Goal: Information Seeking & Learning: Compare options

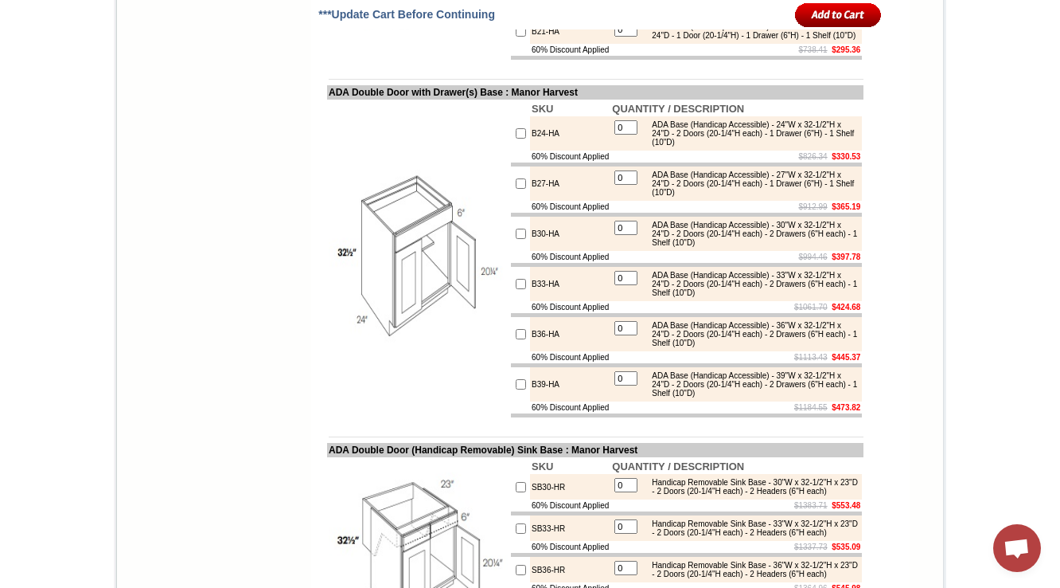
scroll to position [8601, 0]
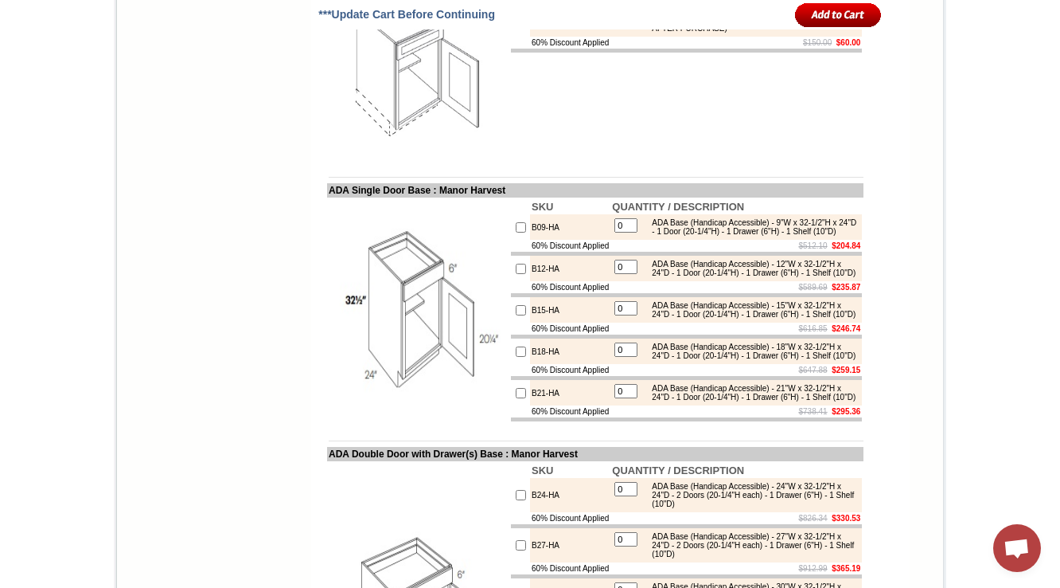
drag, startPoint x: 685, startPoint y: 150, endPoint x: 736, endPoint y: 146, distance: 51.1
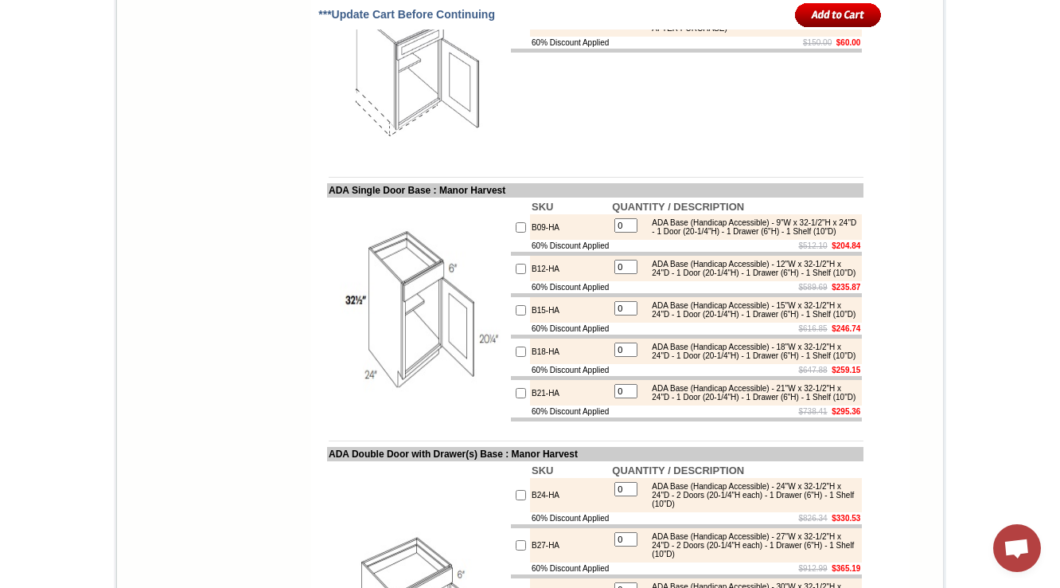
copy td "MCB24"
drag, startPoint x: 688, startPoint y: 146, endPoint x: 817, endPoint y: 144, distance: 129.0
drag, startPoint x: 749, startPoint y: 146, endPoint x: 801, endPoint y: 154, distance: 52.4
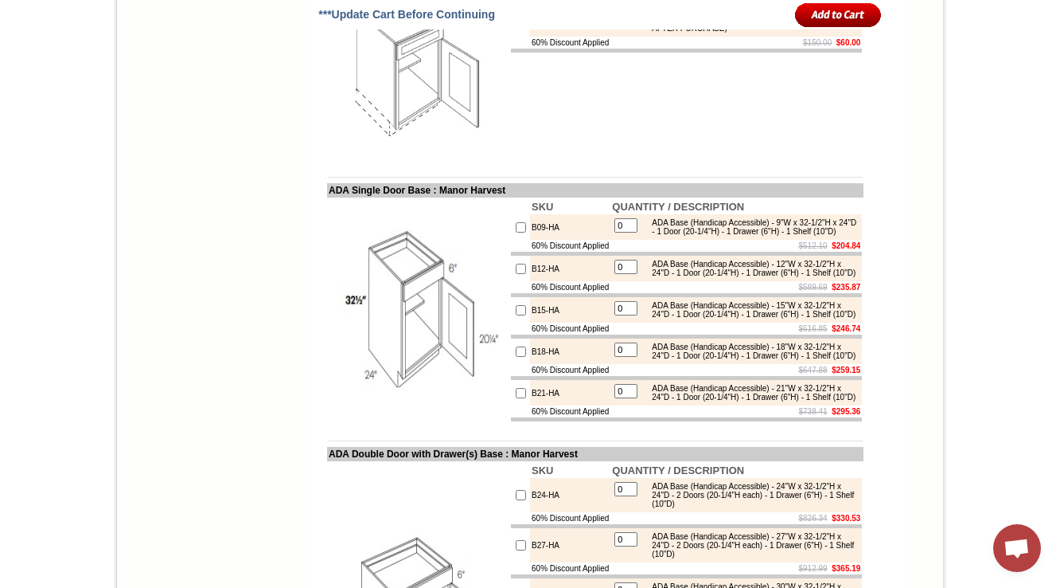
drag, startPoint x: 748, startPoint y: 145, endPoint x: 778, endPoint y: 182, distance: 47.0
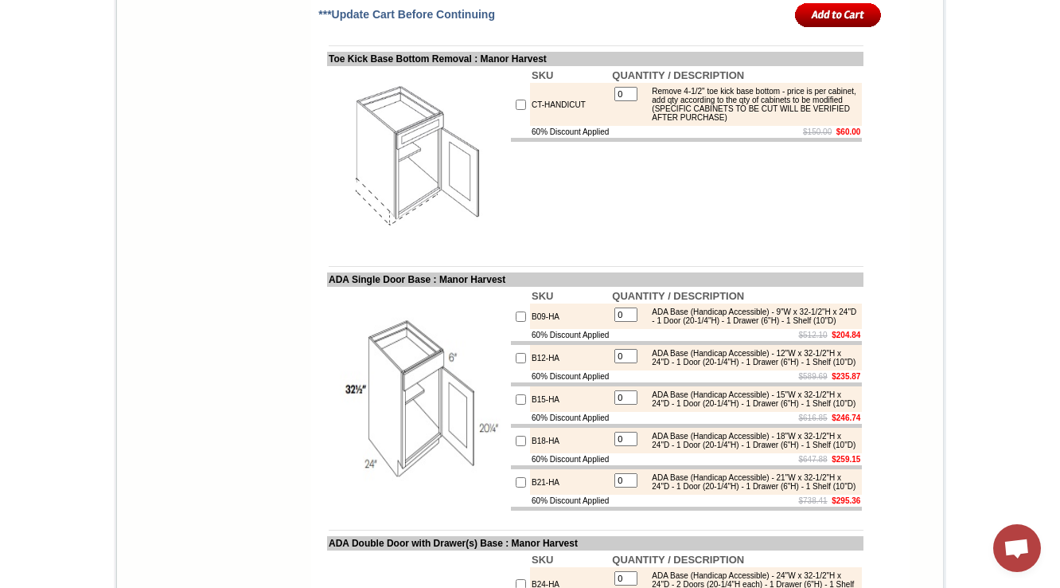
scroll to position [8518, 0]
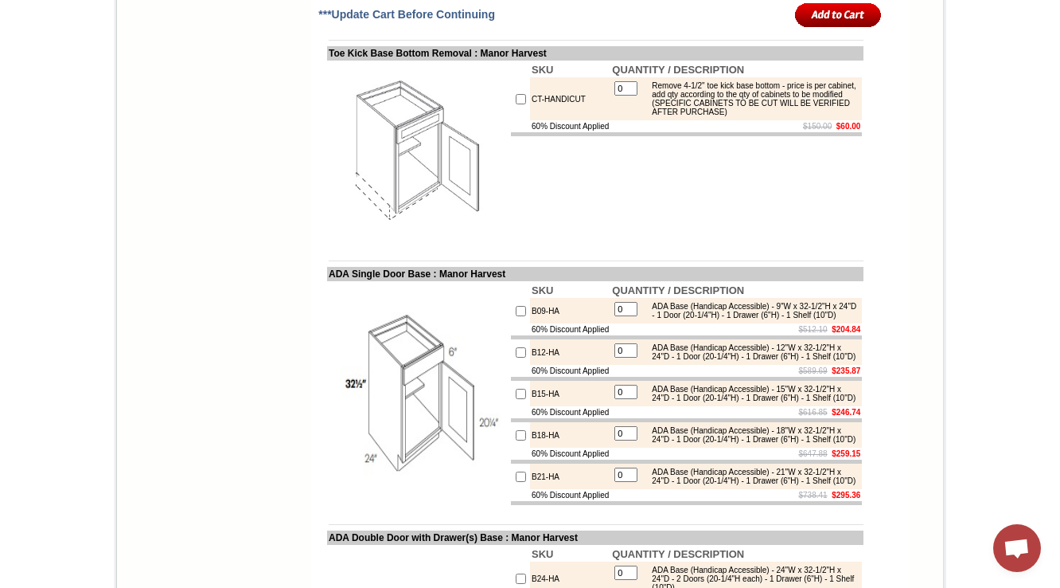
drag, startPoint x: 748, startPoint y: 229, endPoint x: 798, endPoint y: 225, distance: 49.5
drag, startPoint x: 748, startPoint y: 338, endPoint x: 801, endPoint y: 339, distance: 52.5
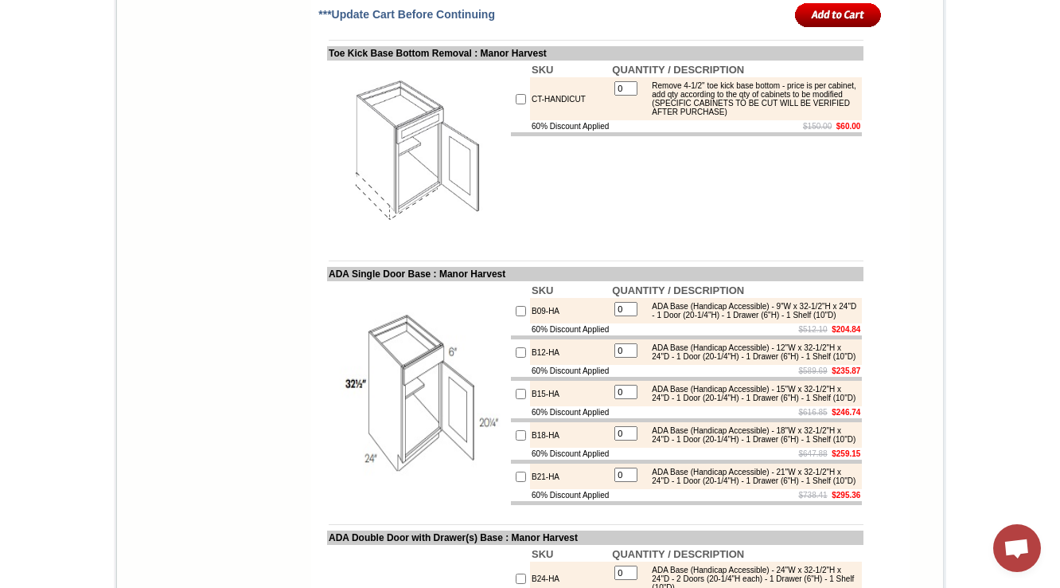
drag, startPoint x: 752, startPoint y: 284, endPoint x: 796, endPoint y: 283, distance: 44.6
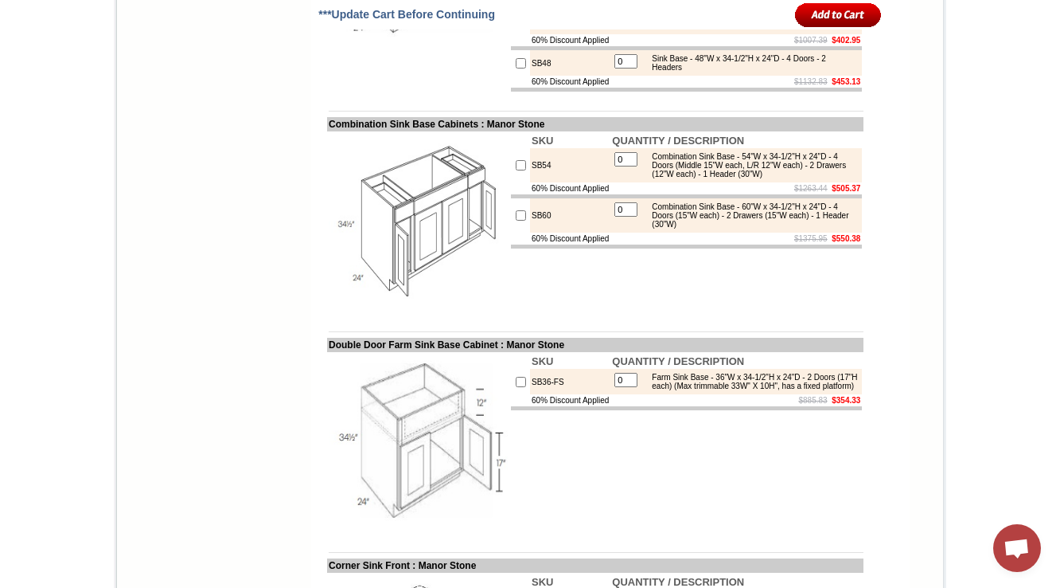
scroll to position [2739, 0]
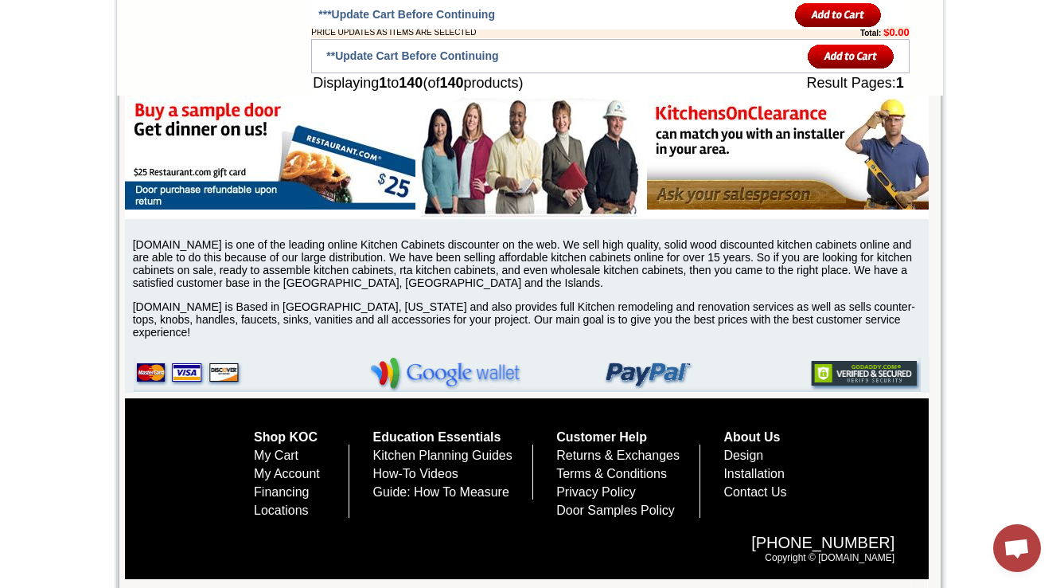
scroll to position [8454, 0]
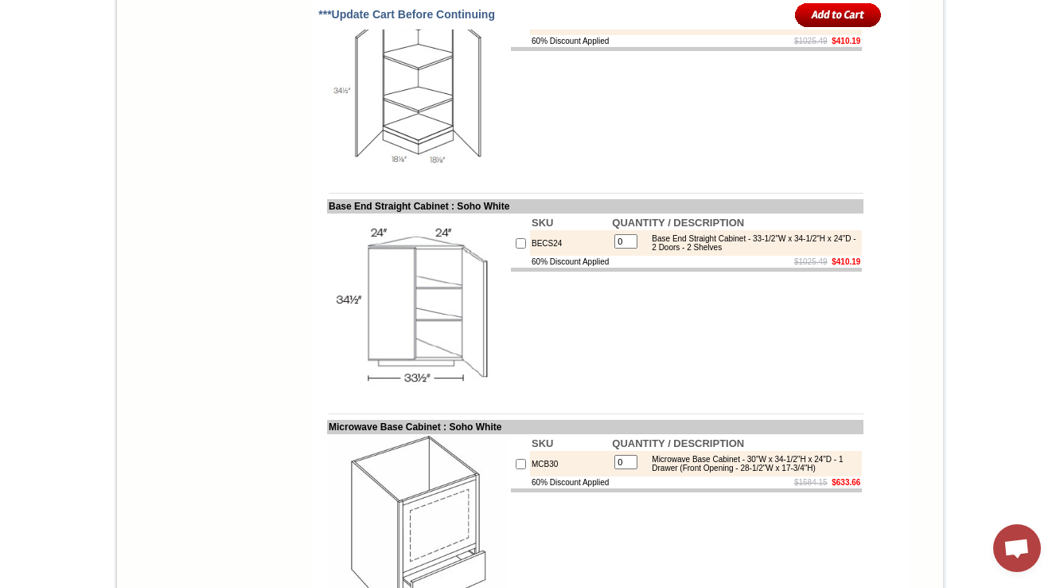
scroll to position [7410, 0]
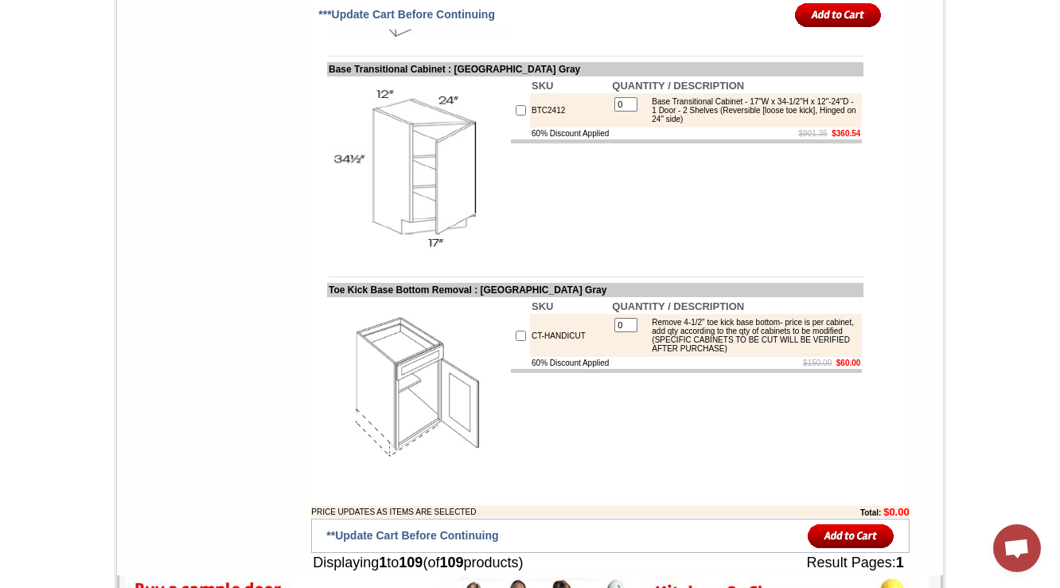
scroll to position [8336, 0]
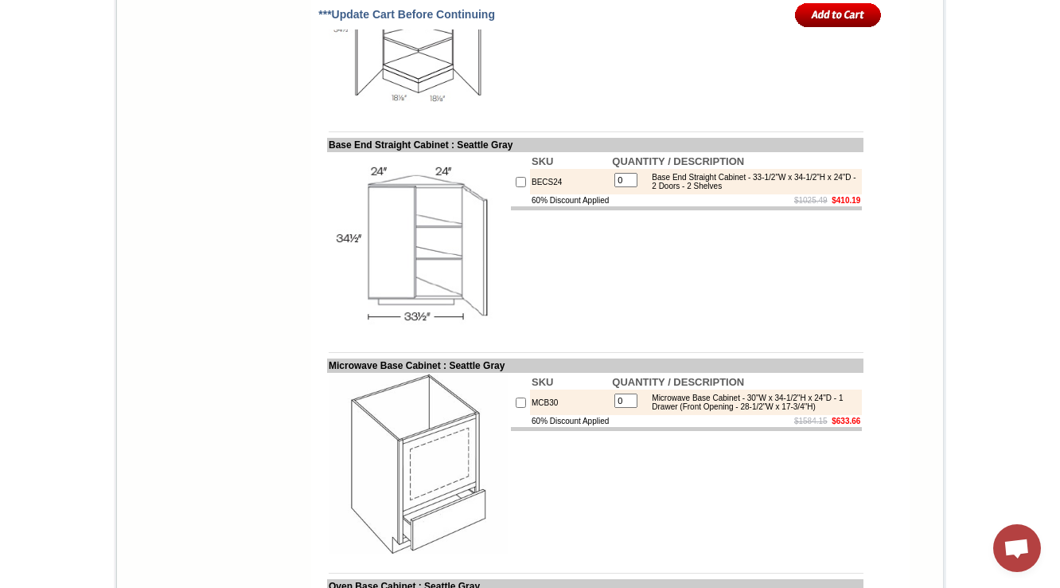
scroll to position [7582, 0]
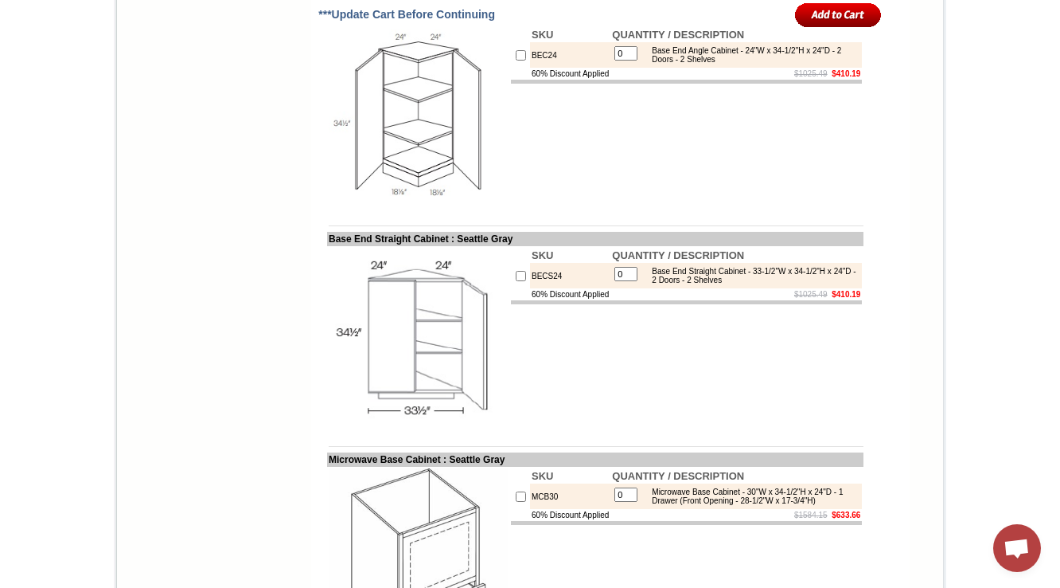
scroll to position [7538, 0]
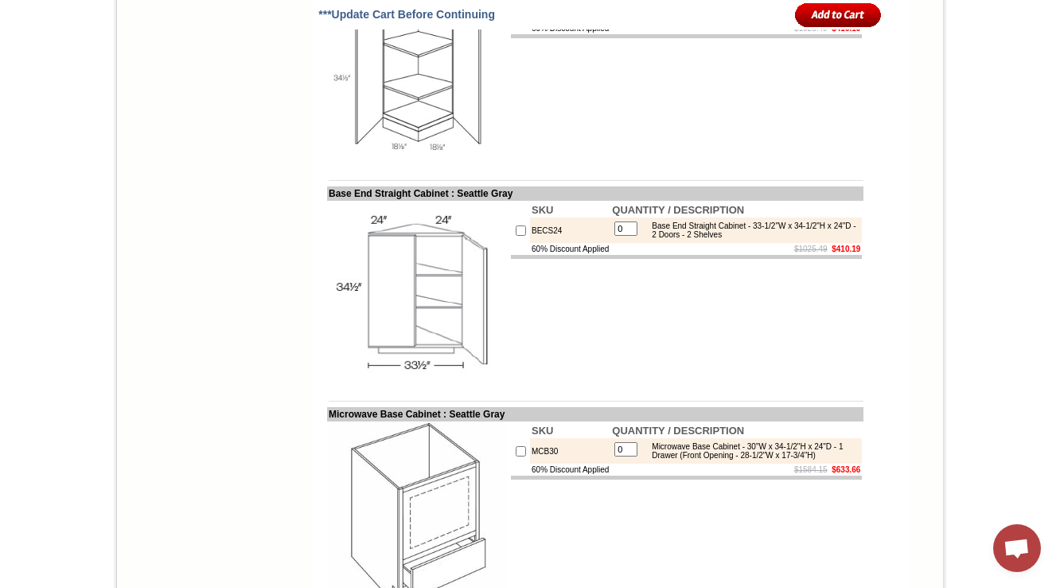
scroll to position [7601, 0]
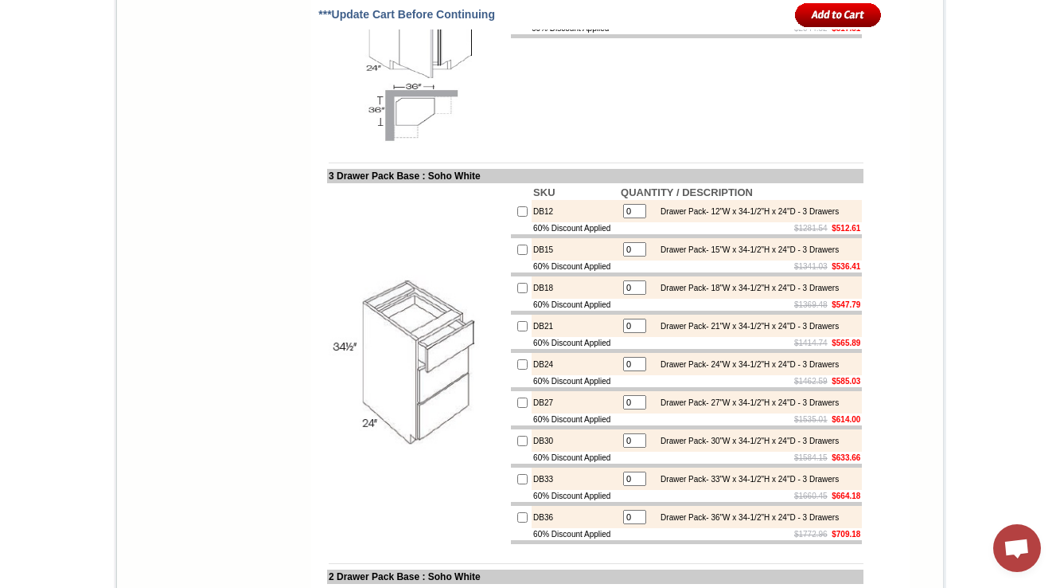
scroll to position [5656, 0]
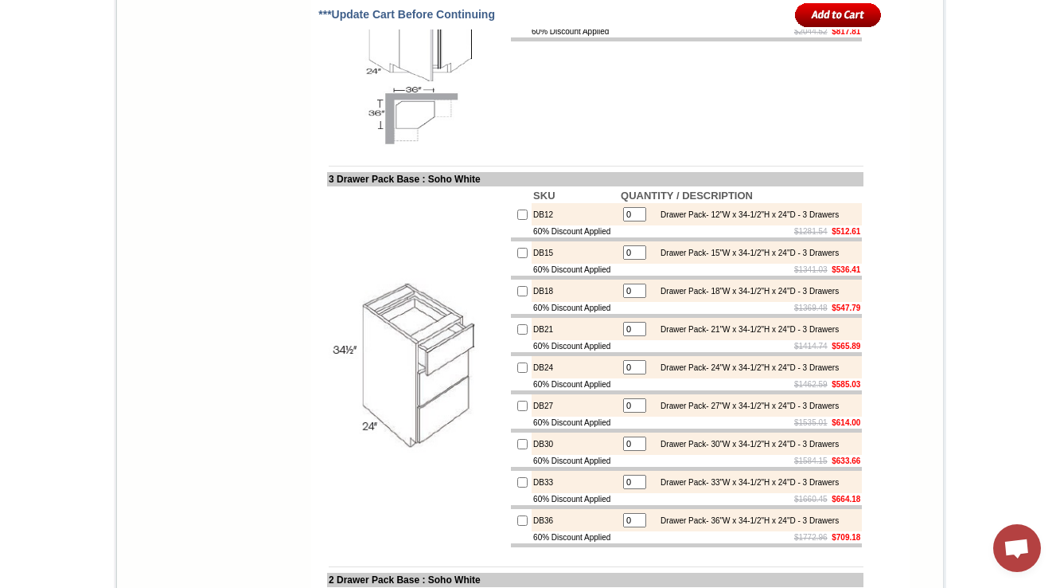
drag, startPoint x: 652, startPoint y: 201, endPoint x: 792, endPoint y: 231, distance: 143.3
copy div "Corner Sink Base Cabinet (Left) - 32"W x 34-1/2"H x 24"D - 1 Door (Requires 36"…"
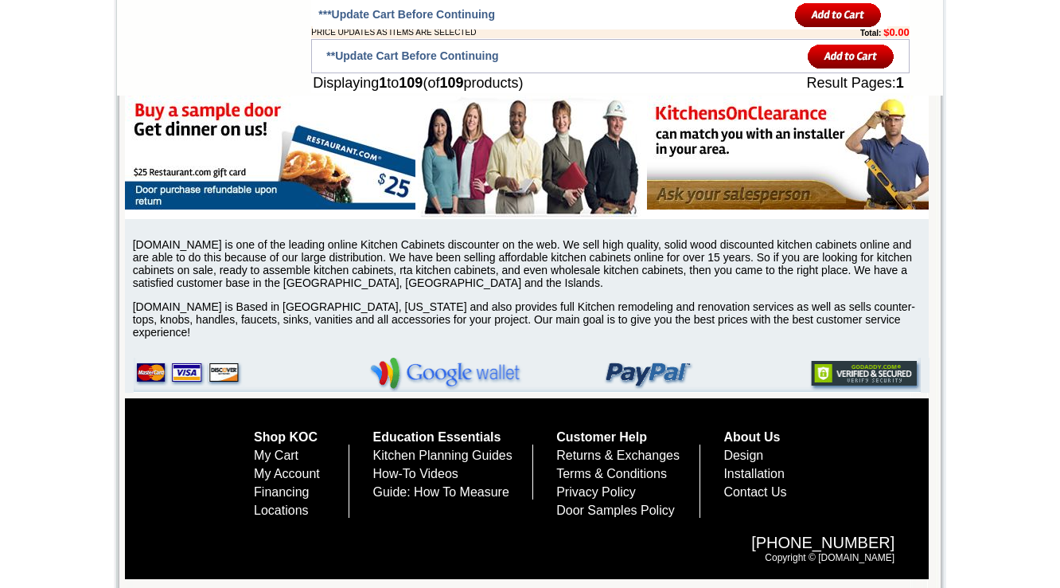
scroll to position [7665, 0]
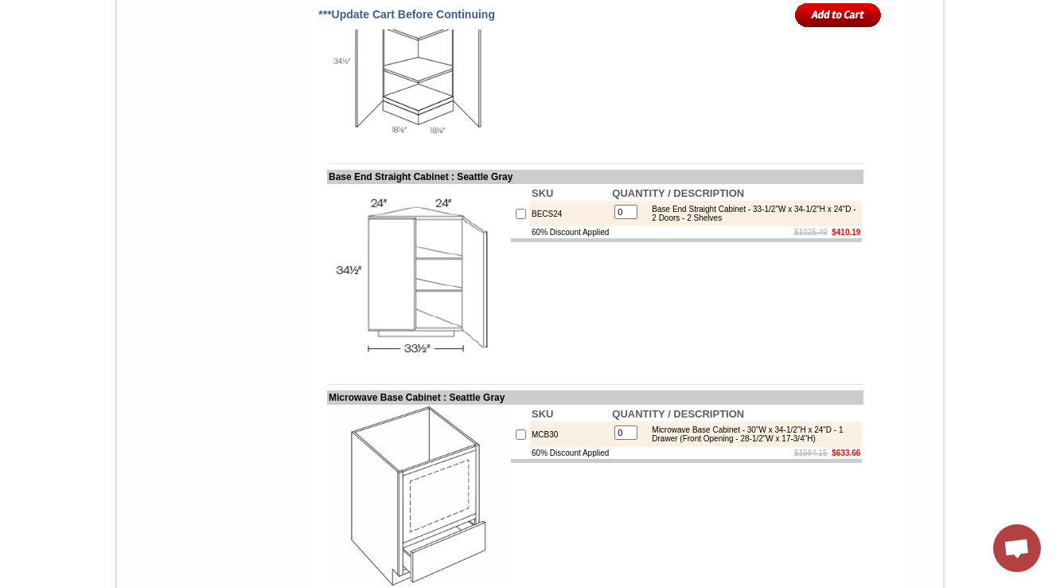
scroll to position [7598, 0]
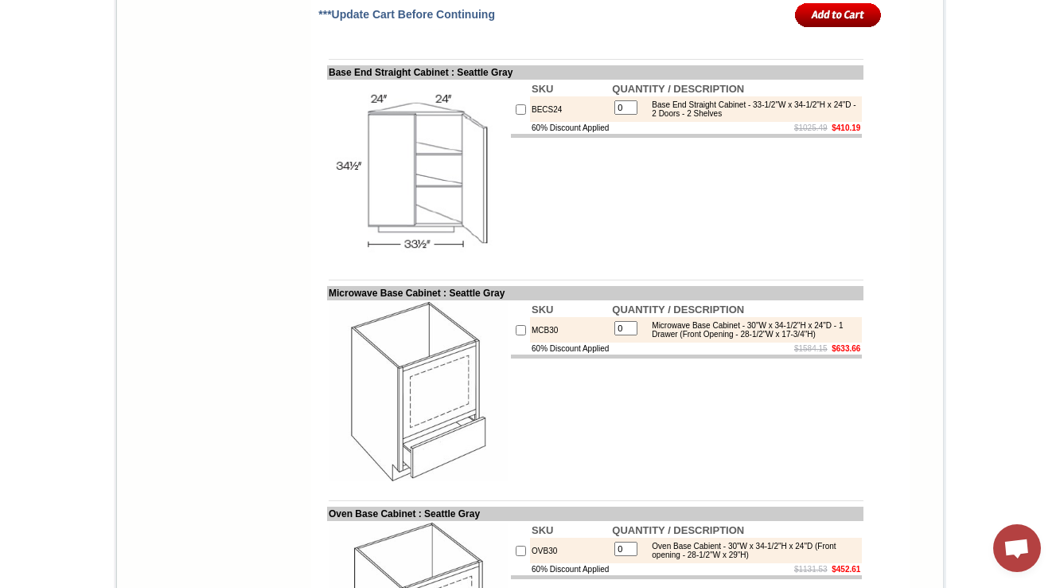
scroll to position [7789, 0]
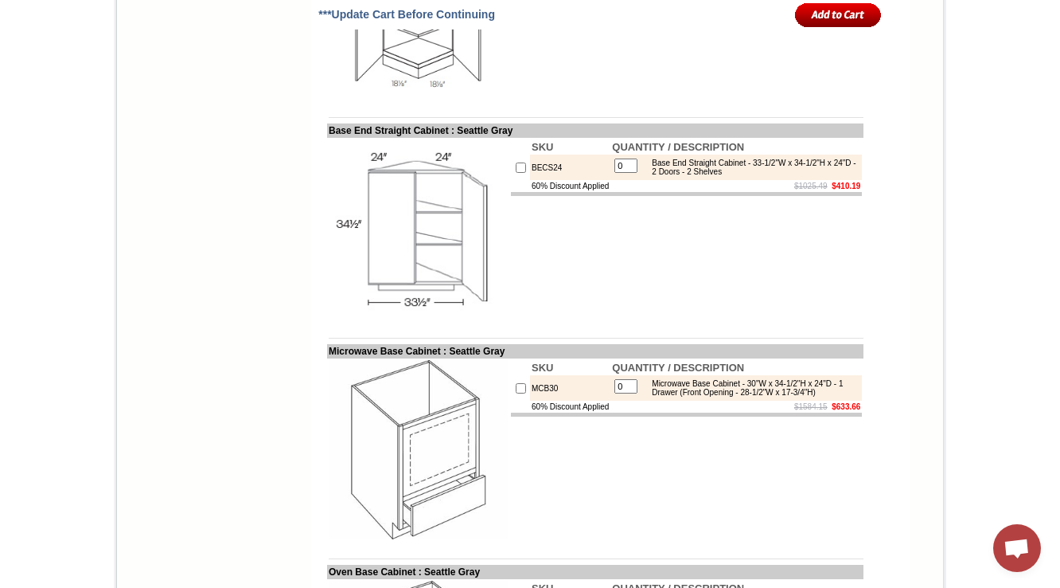
scroll to position [7725, 0]
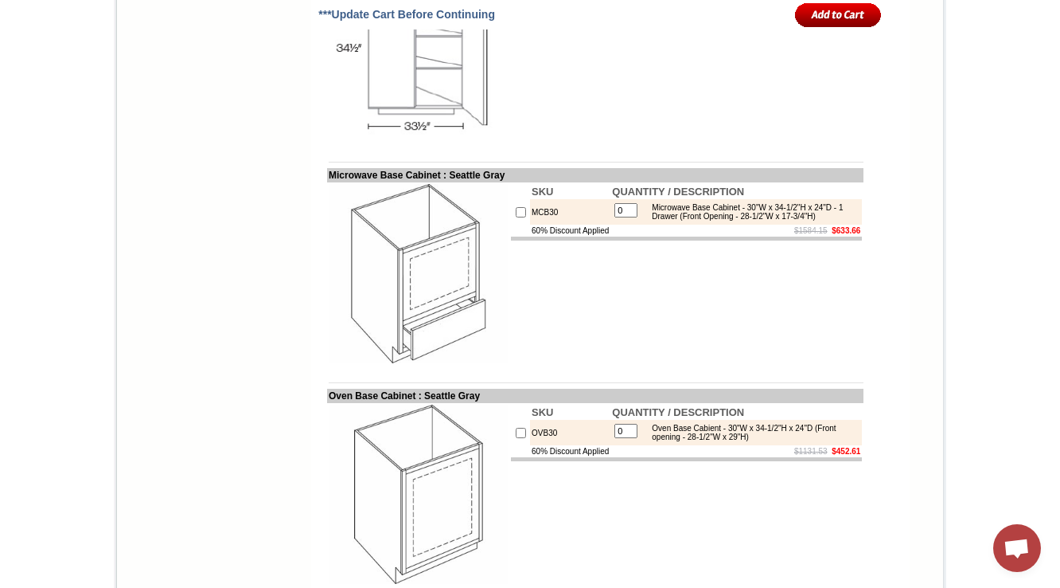
scroll to position [5748, 0]
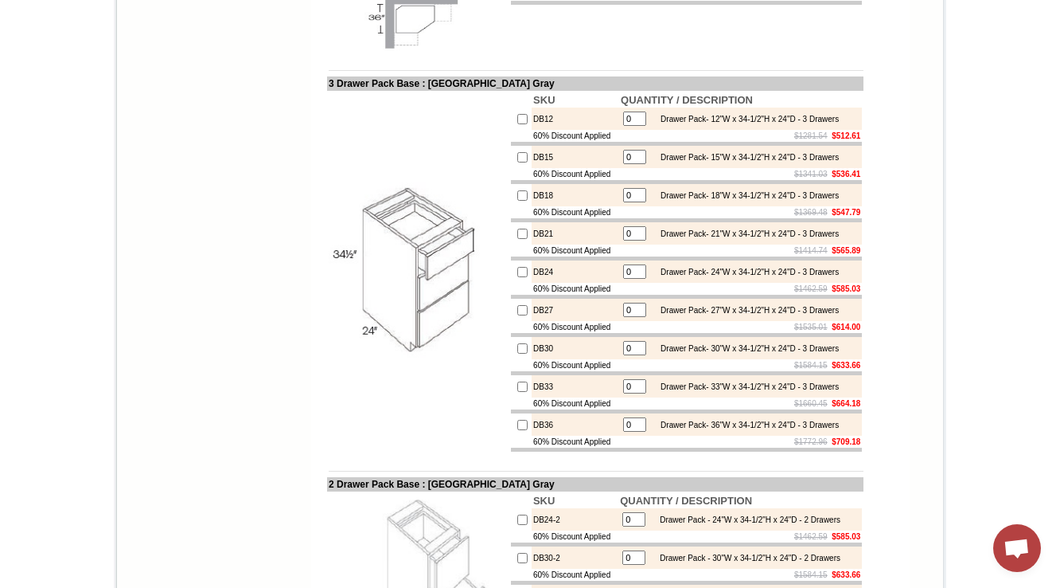
drag, startPoint x: 704, startPoint y: 325, endPoint x: 745, endPoint y: 326, distance: 41.4
copy div "Full Height"
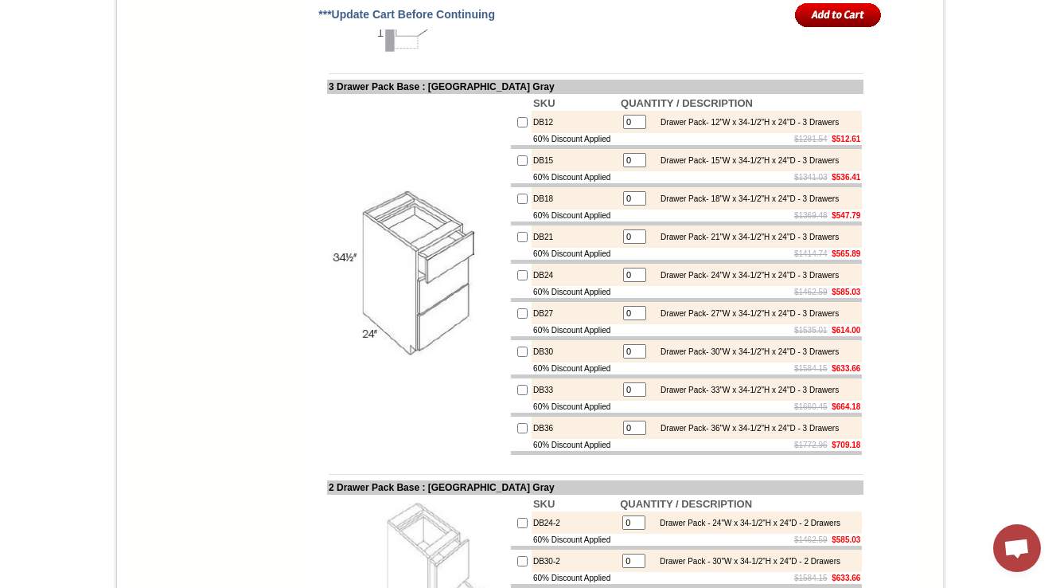
drag, startPoint x: 767, startPoint y: 339, endPoint x: 778, endPoint y: 339, distance: 10.3
drag, startPoint x: 769, startPoint y: 338, endPoint x: 838, endPoint y: 339, distance: 68.5
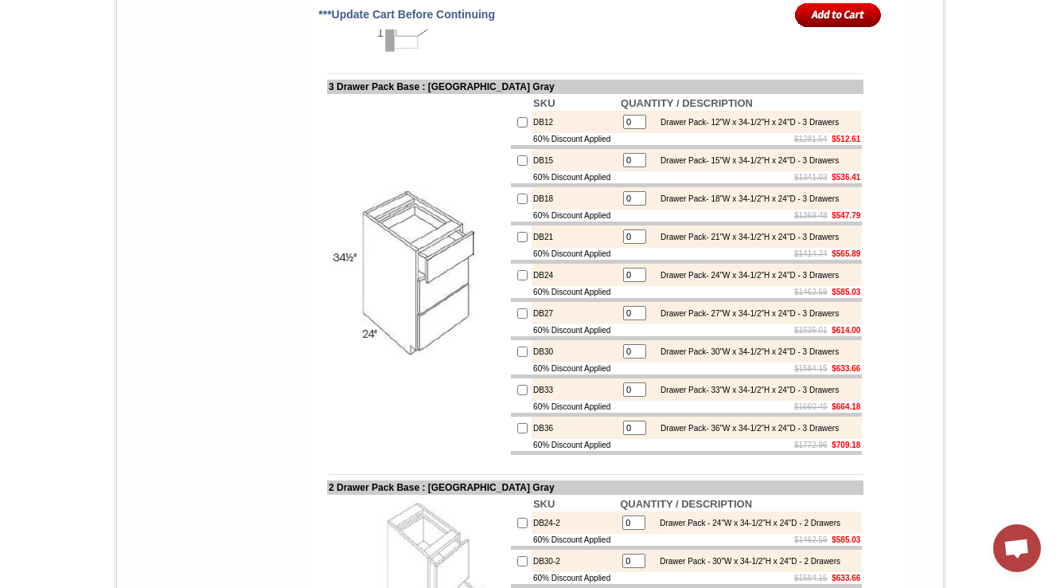
copy div "Full Height Door"
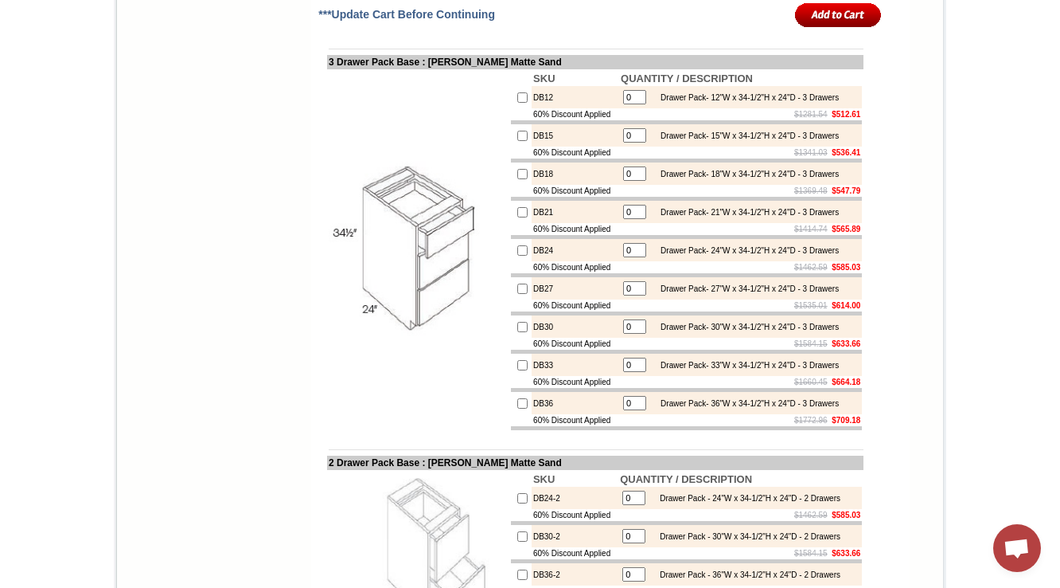
scroll to position [5747, 0]
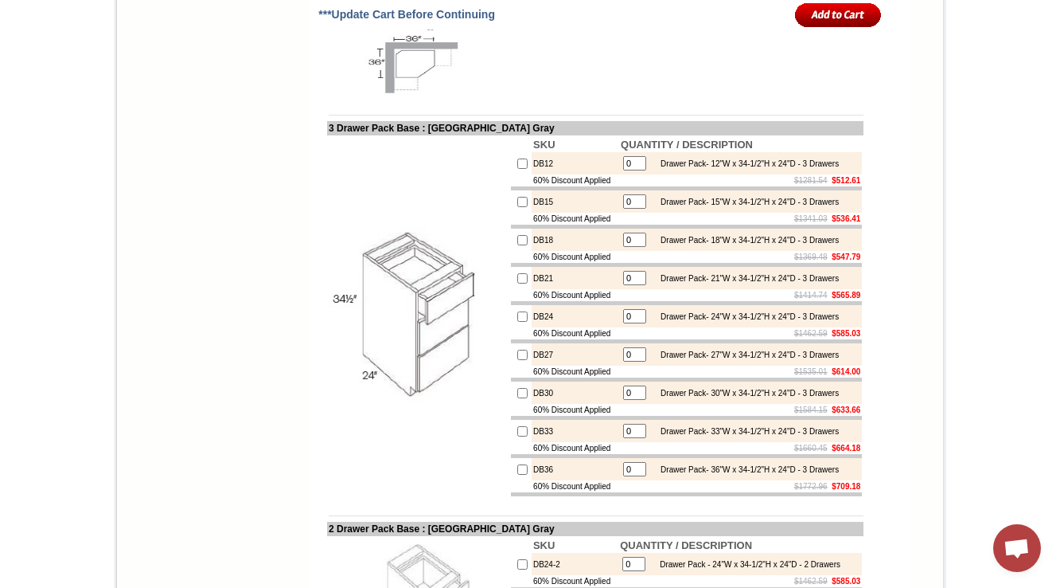
scroll to position [5684, 0]
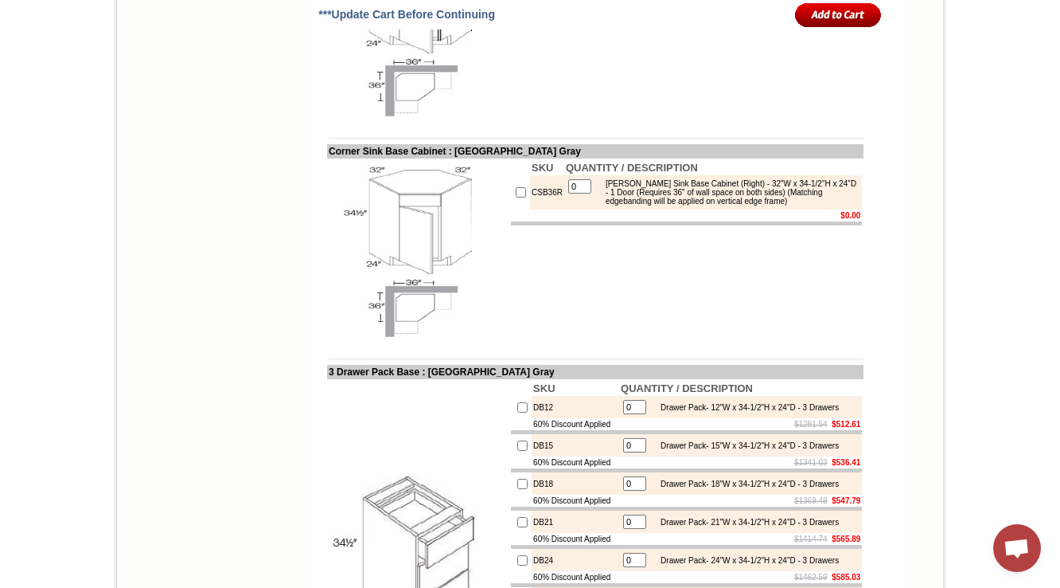
scroll to position [5684, 0]
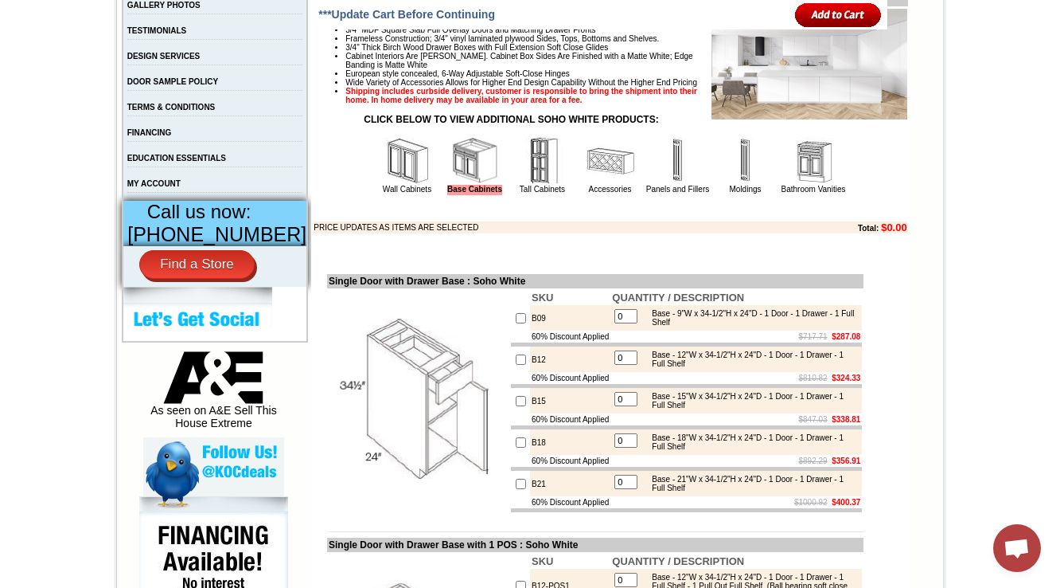
scroll to position [955, 0]
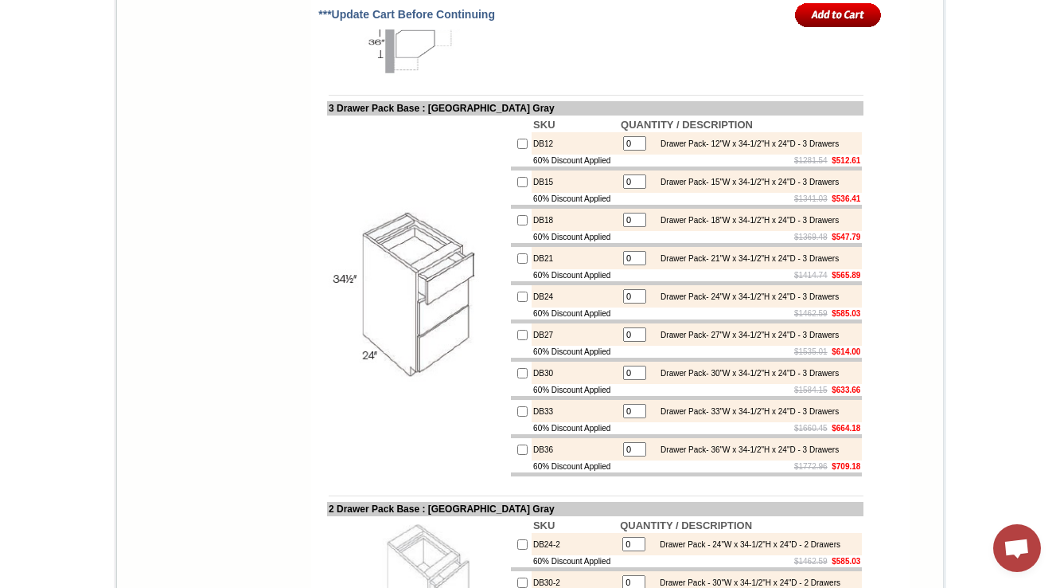
scroll to position [5949, 0]
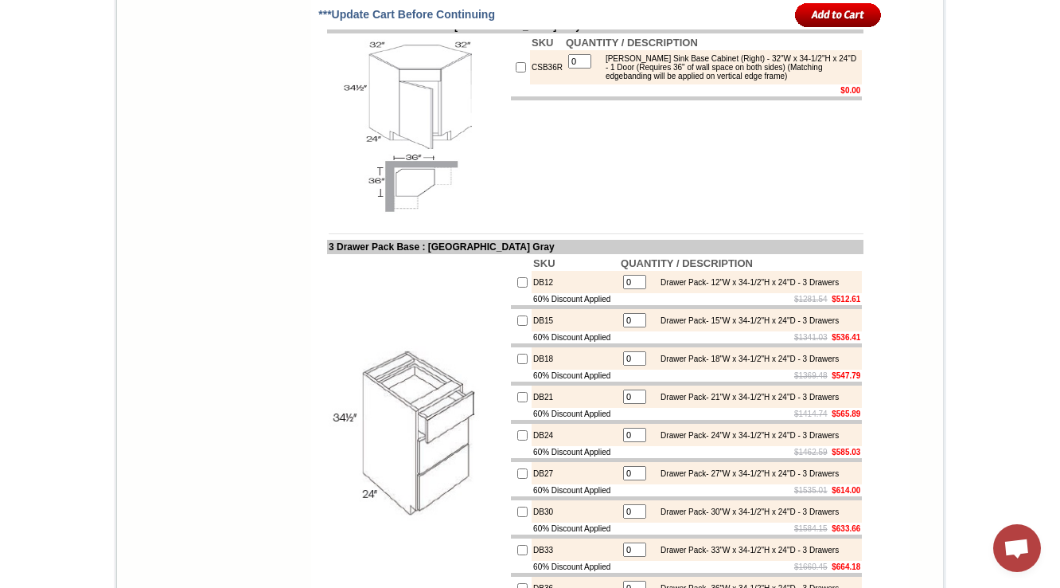
scroll to position [5822, 0]
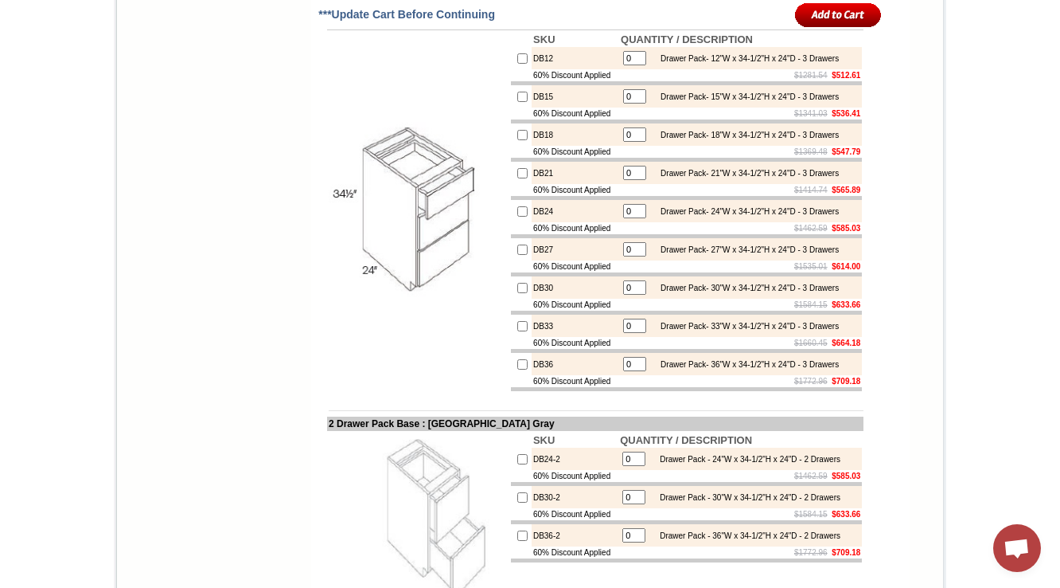
scroll to position [5695, 0]
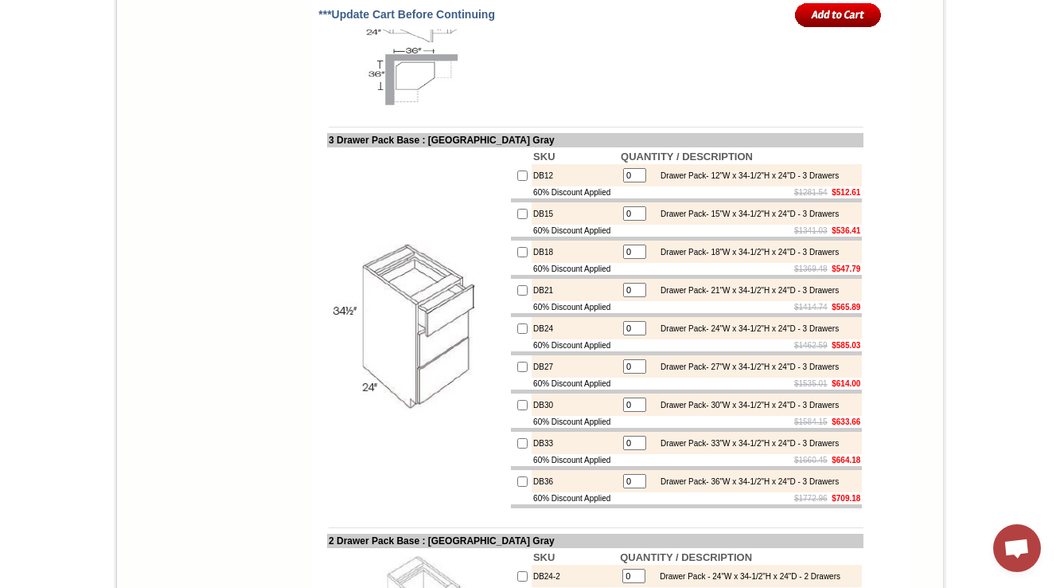
drag, startPoint x: 459, startPoint y: 127, endPoint x: 525, endPoint y: 121, distance: 66.3
copy td "Seattle Gray"
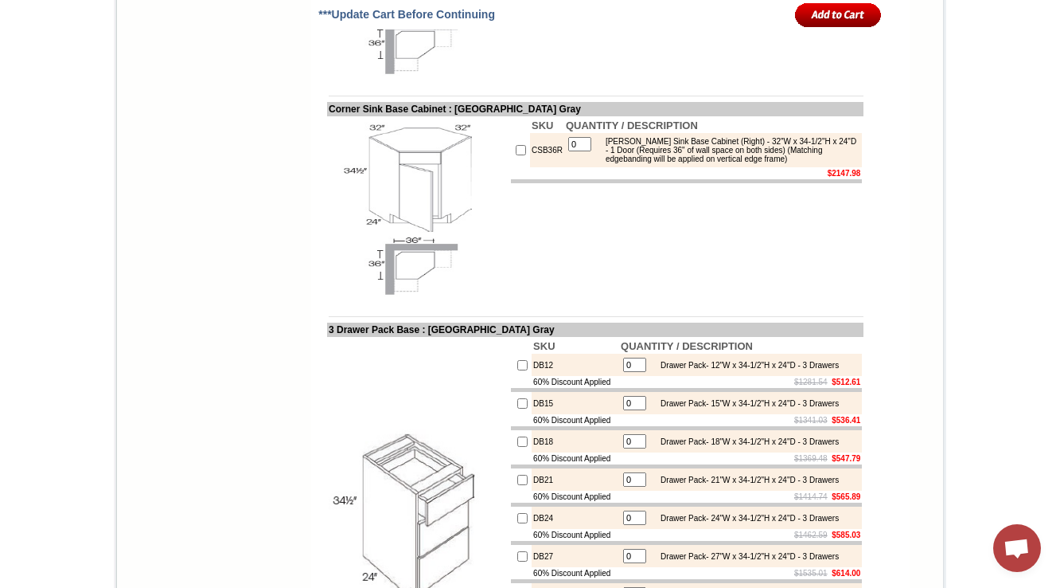
scroll to position [5917, 0]
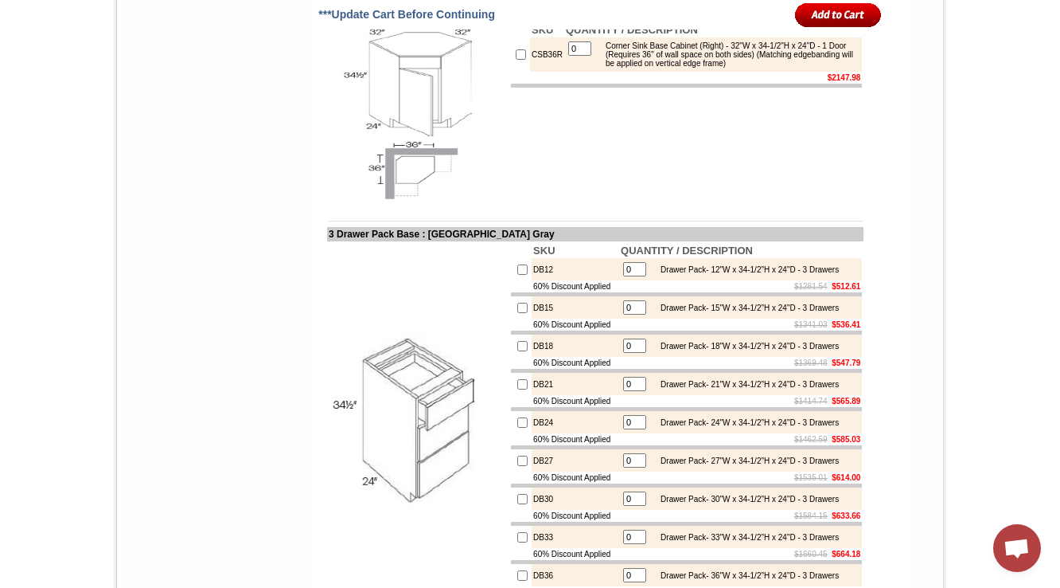
scroll to position [5789, 0]
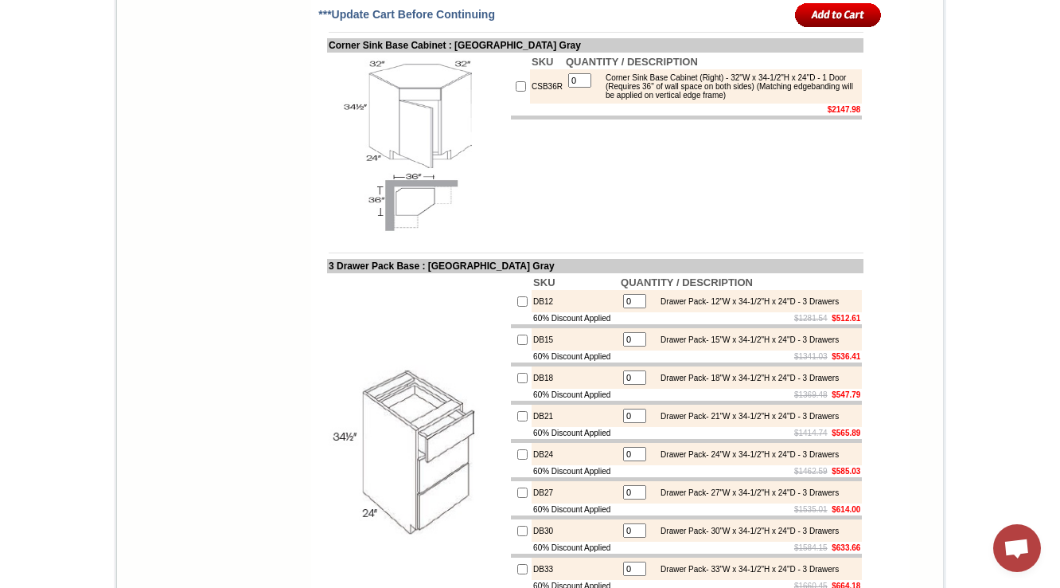
drag, startPoint x: 796, startPoint y: 89, endPoint x: 653, endPoint y: 64, distance: 145.5
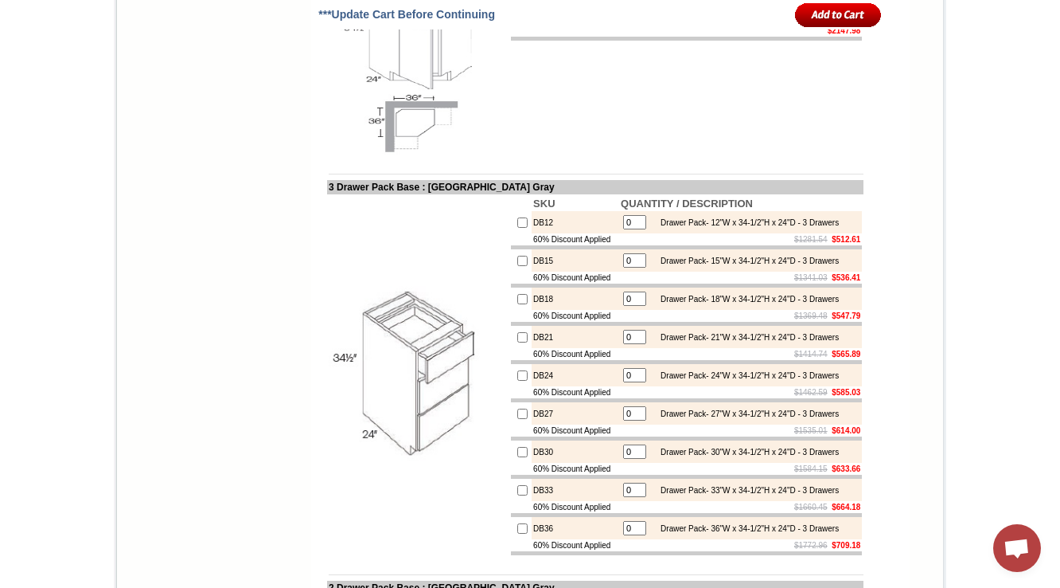
scroll to position [5853, 0]
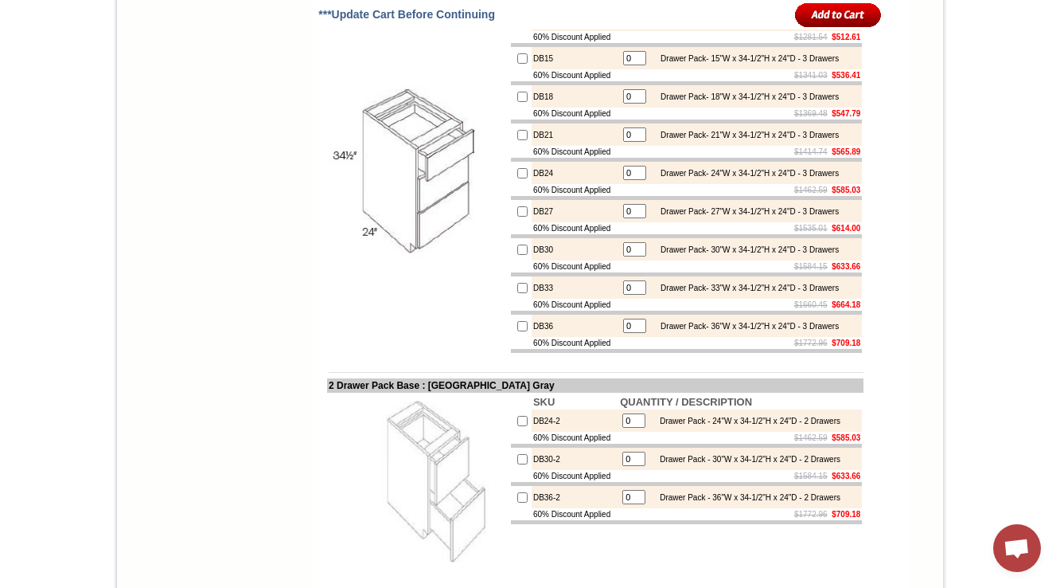
scroll to position [5786, 0]
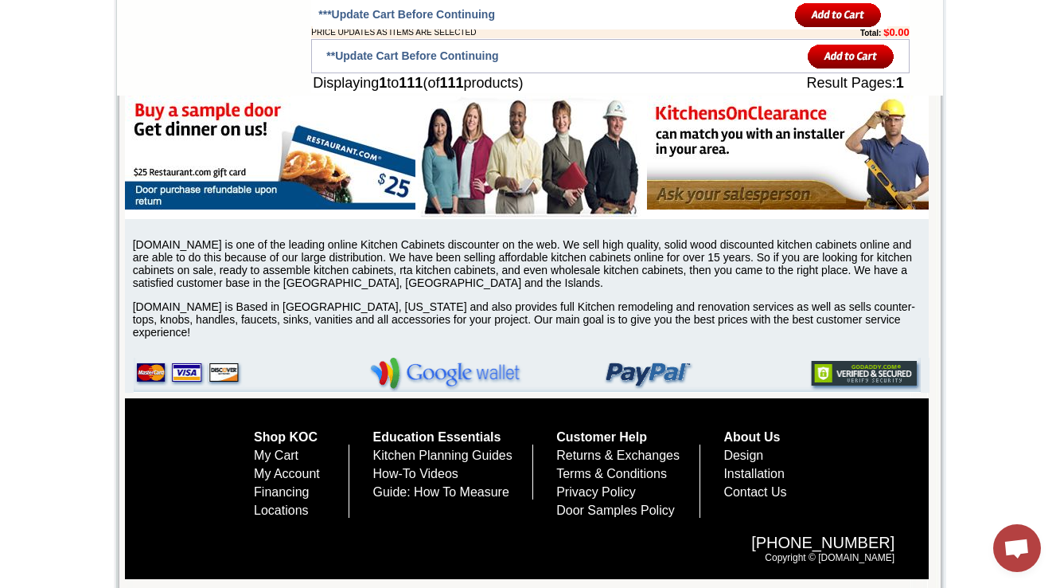
scroll to position [9060, 0]
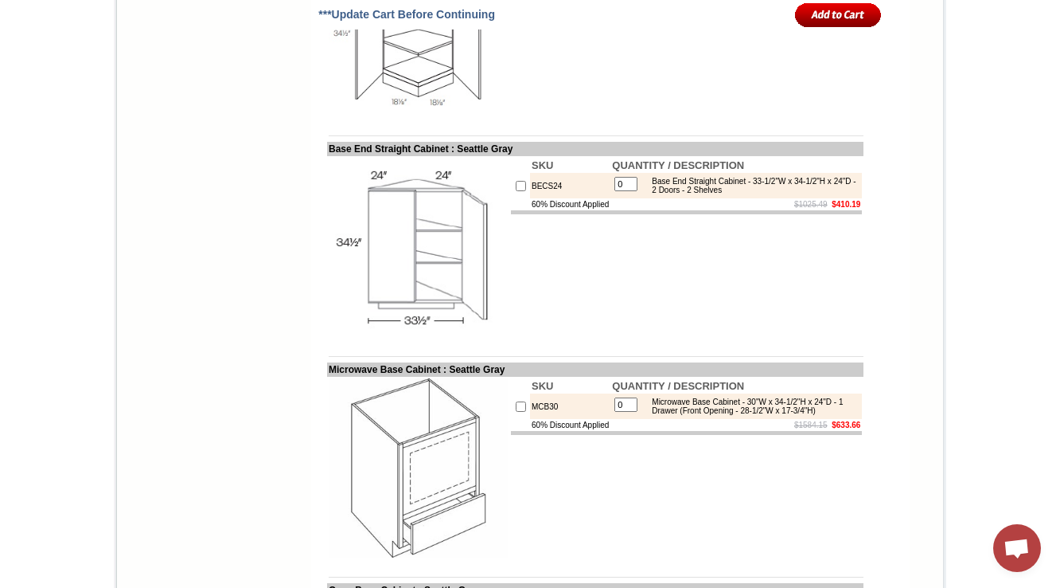
scroll to position [6890, 0]
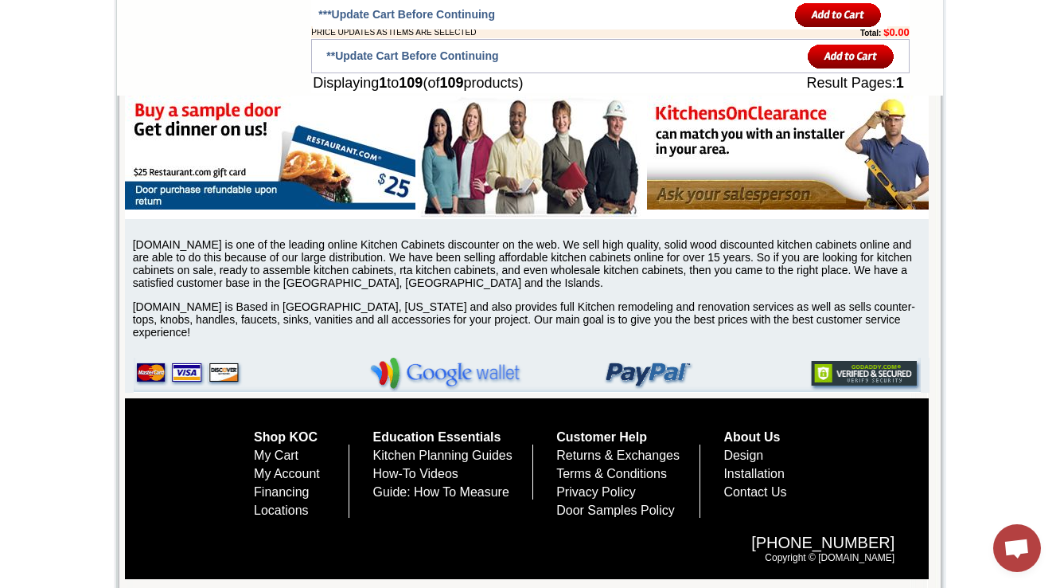
scroll to position [8996, 0]
